Goal: Transaction & Acquisition: Purchase product/service

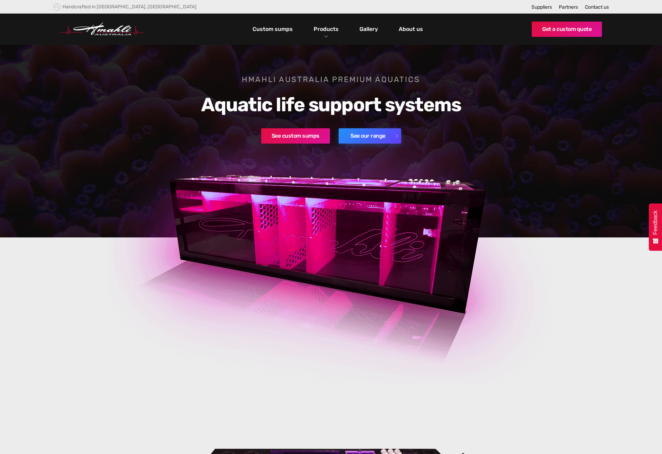
click at [352, 134] on link "See our range" at bounding box center [370, 135] width 63 height 15
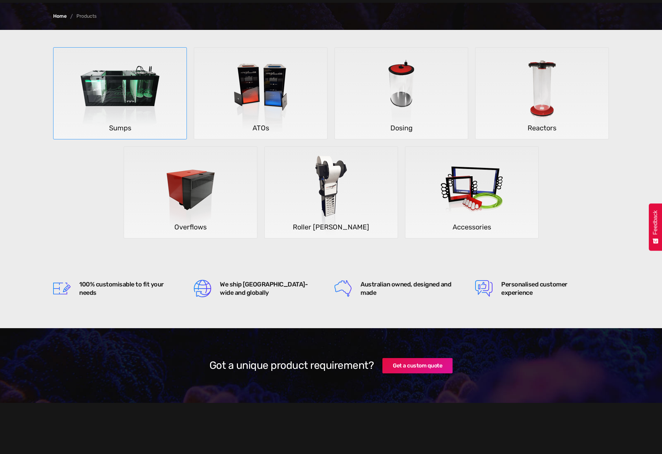
scroll to position [139, 0]
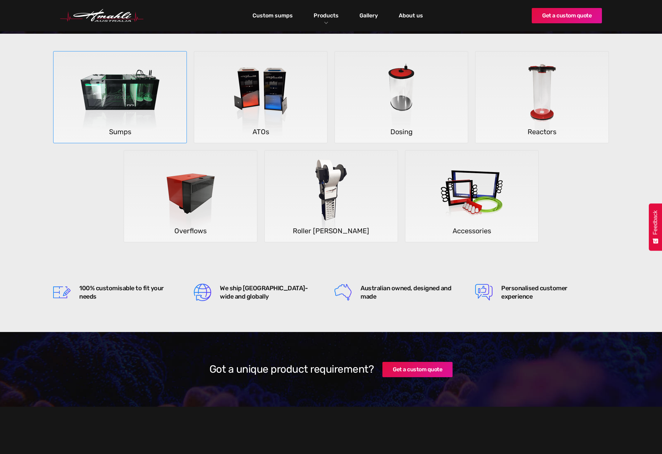
click at [129, 92] on img at bounding box center [120, 97] width 102 height 92
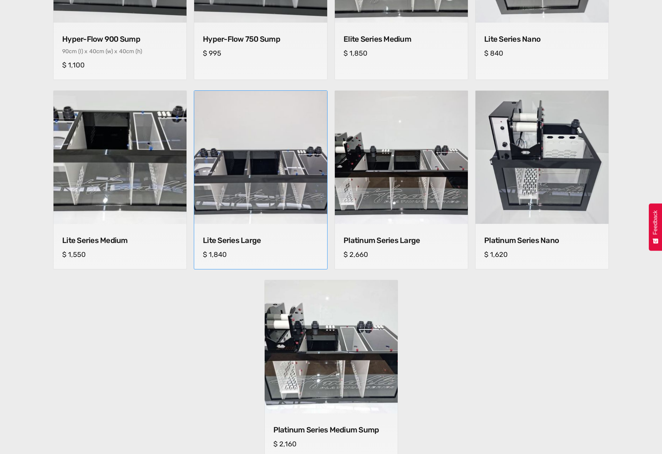
scroll to position [417, 0]
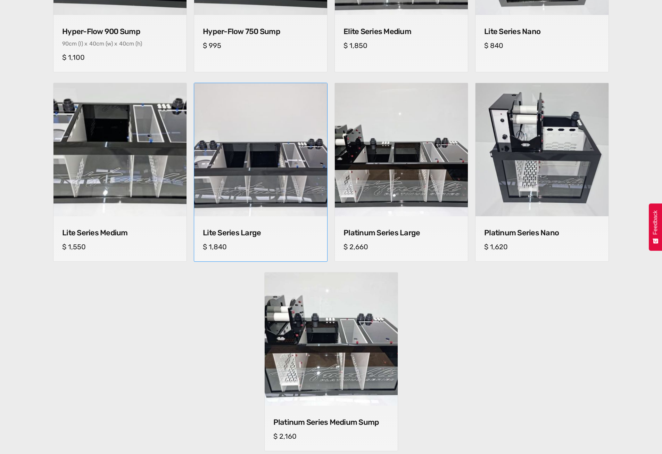
click at [288, 171] on img at bounding box center [261, 150] width 140 height 140
